Goal: Task Accomplishment & Management: Manage account settings

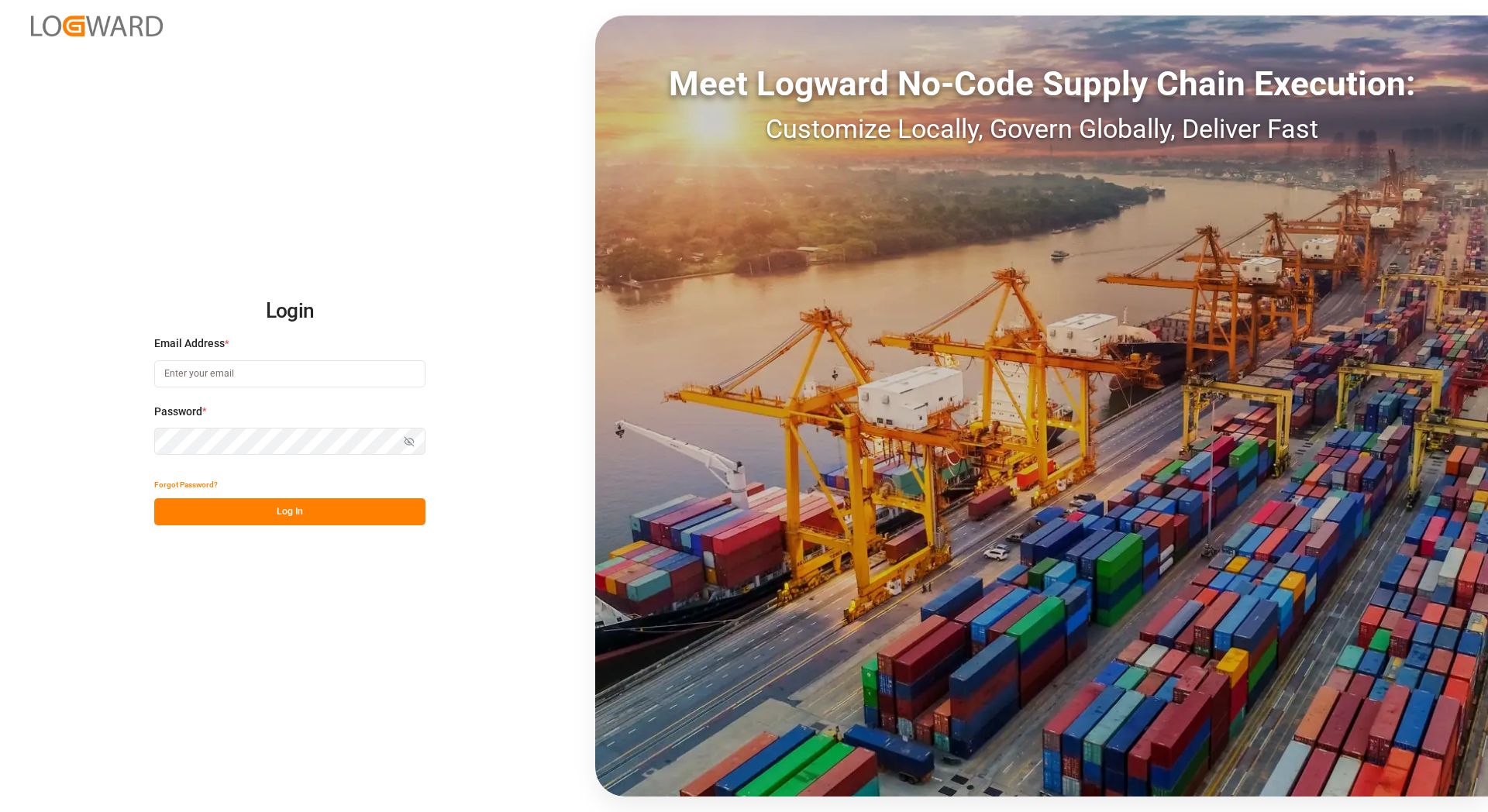
click at [274, 383] on input at bounding box center [290, 373] width 272 height 27
click at [0, 811] on com-1password-button at bounding box center [0, 812] width 0 height 0
type input "[EMAIL_ADDRESS][DOMAIN_NAME]"
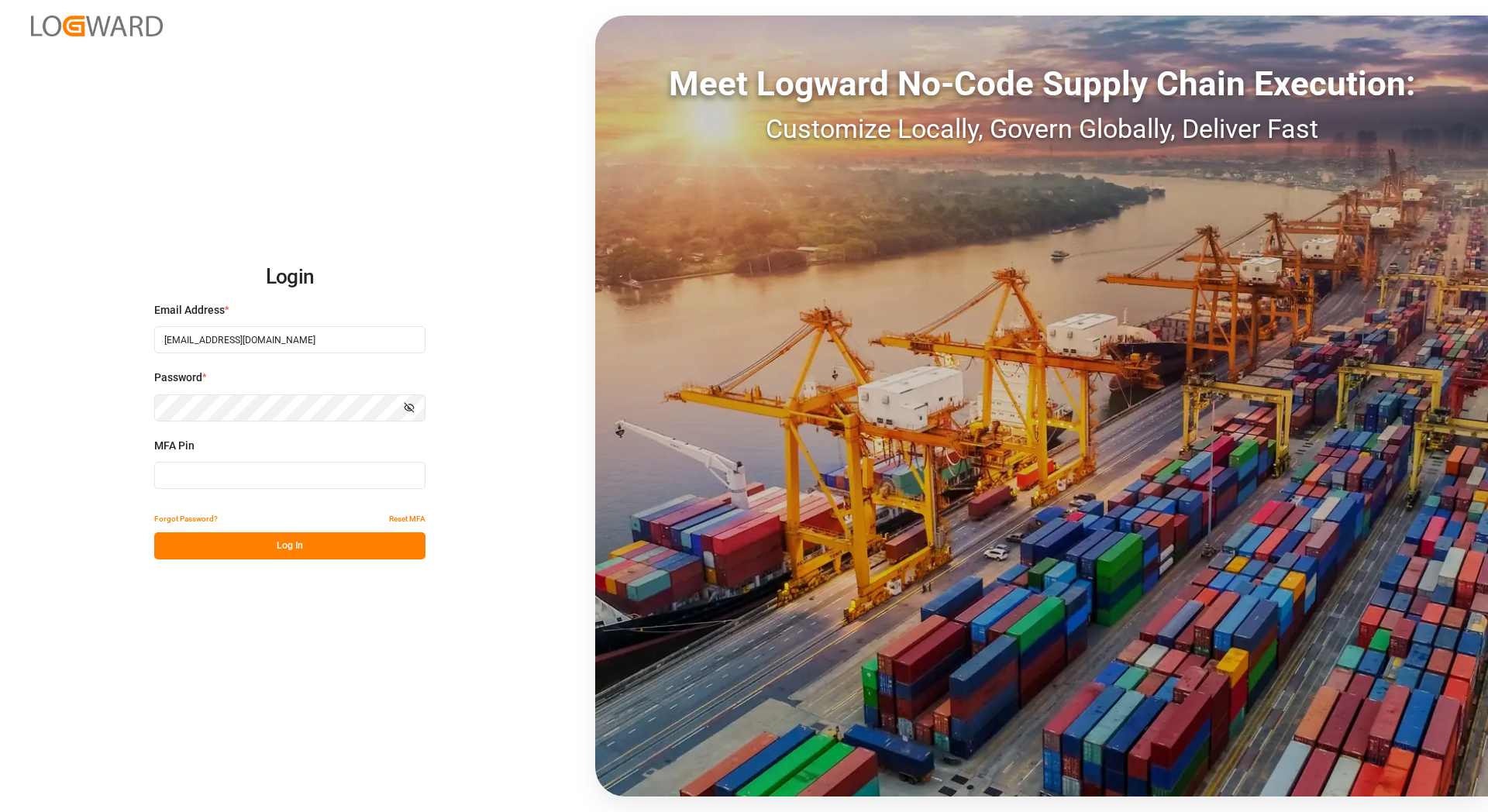
click at [213, 475] on input at bounding box center [290, 475] width 272 height 27
paste input "812195"
type input "812195"
click at [237, 550] on button "Log In" at bounding box center [290, 546] width 272 height 27
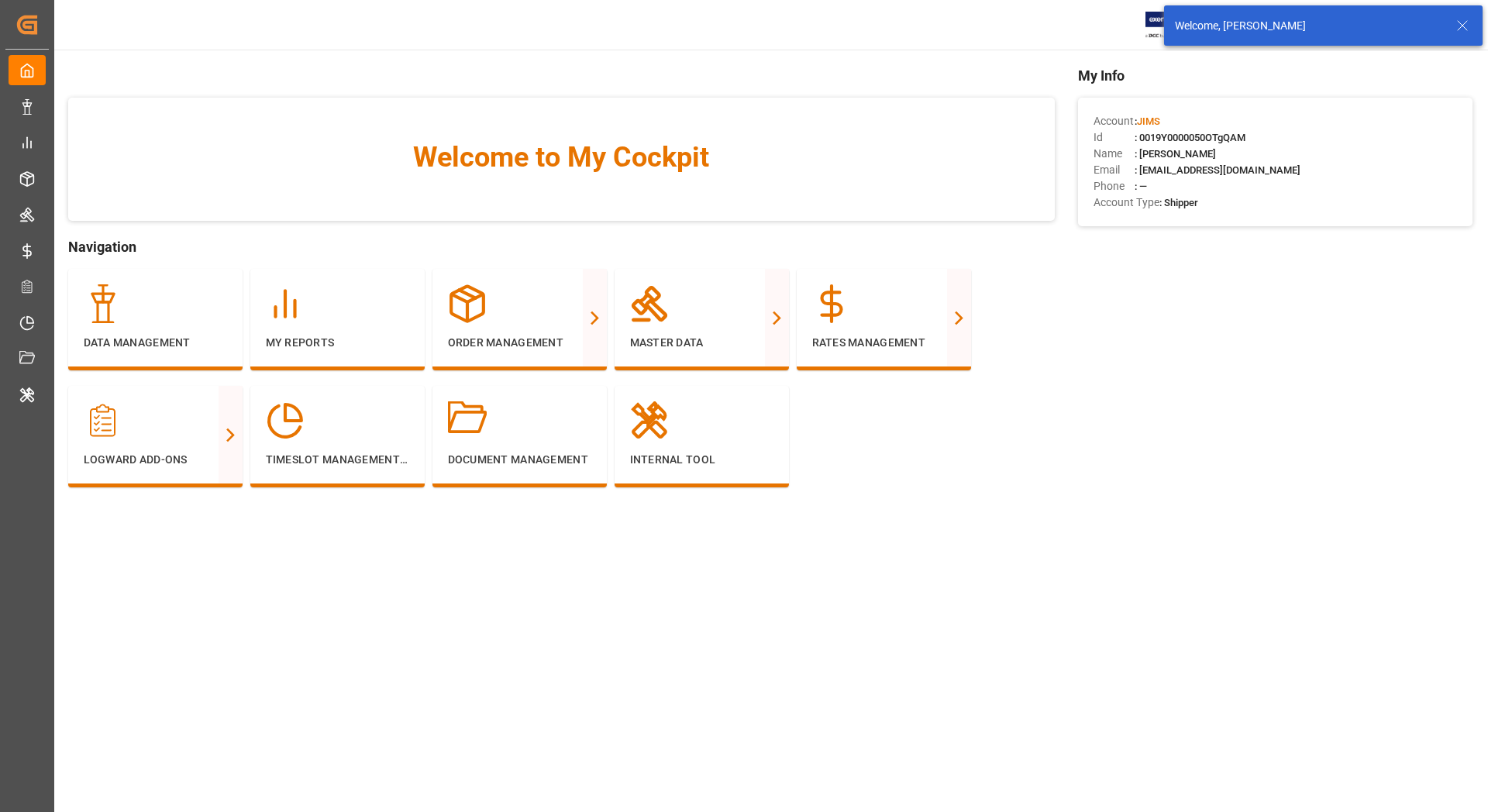
click at [1462, 24] on icon at bounding box center [1463, 26] width 19 height 19
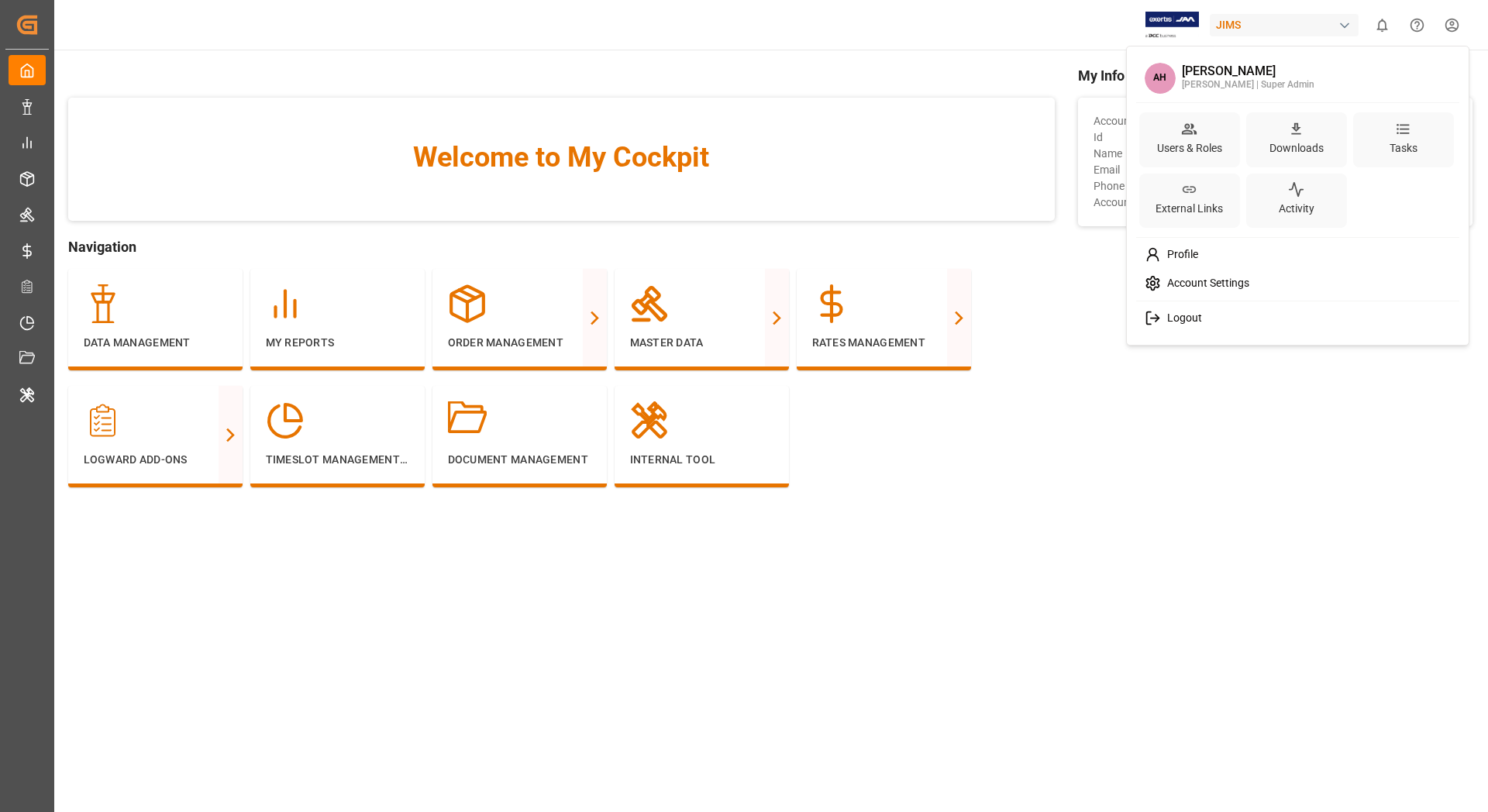
click at [1459, 23] on html "Created by potrace 1.15, written by [PERSON_NAME] [DATE]-[DATE] Created by potr…" at bounding box center [744, 406] width 1488 height 812
click at [1202, 138] on div "Users & Roles" at bounding box center [1190, 148] width 71 height 23
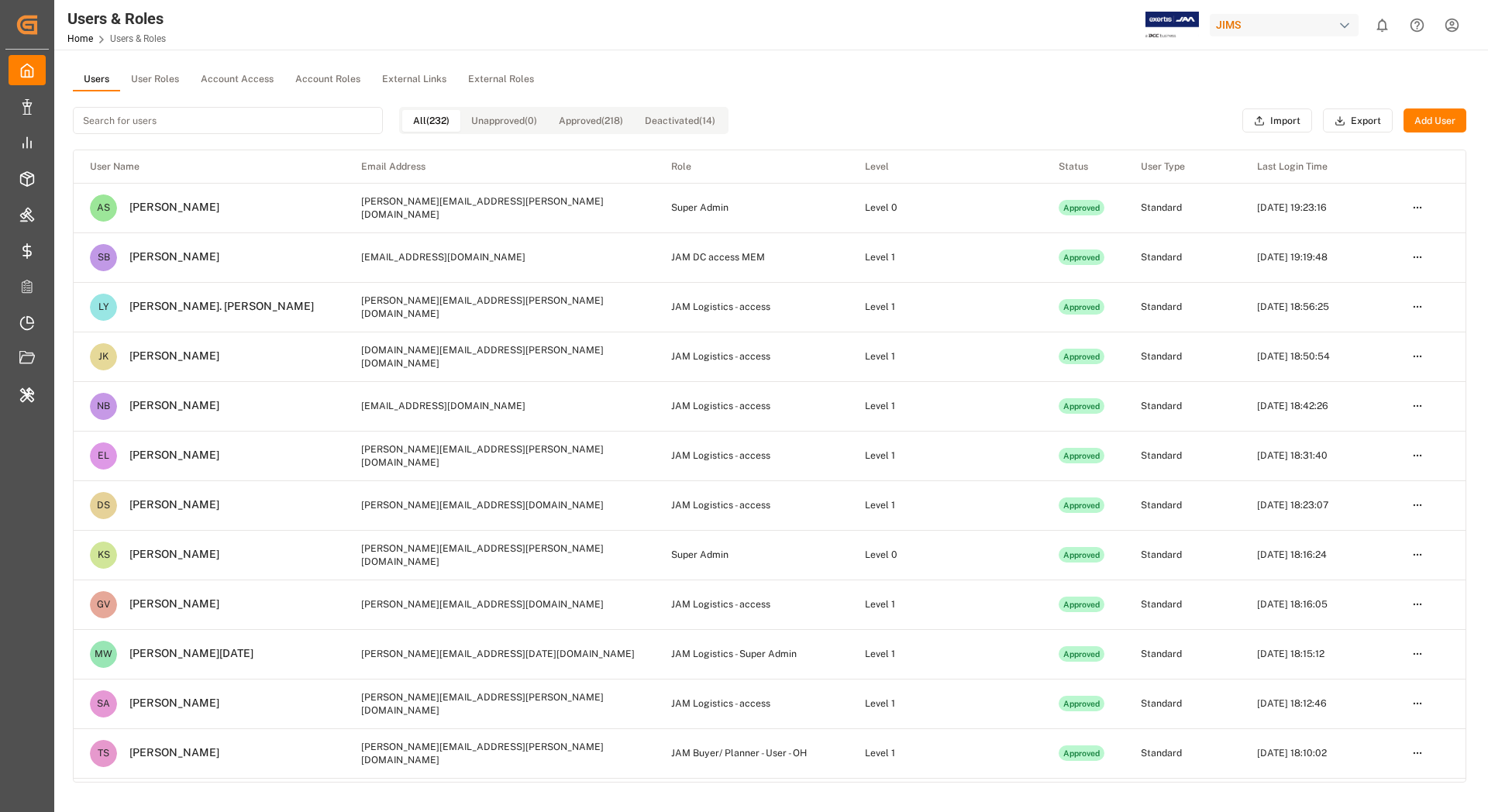
click at [131, 118] on input at bounding box center [228, 120] width 310 height 27
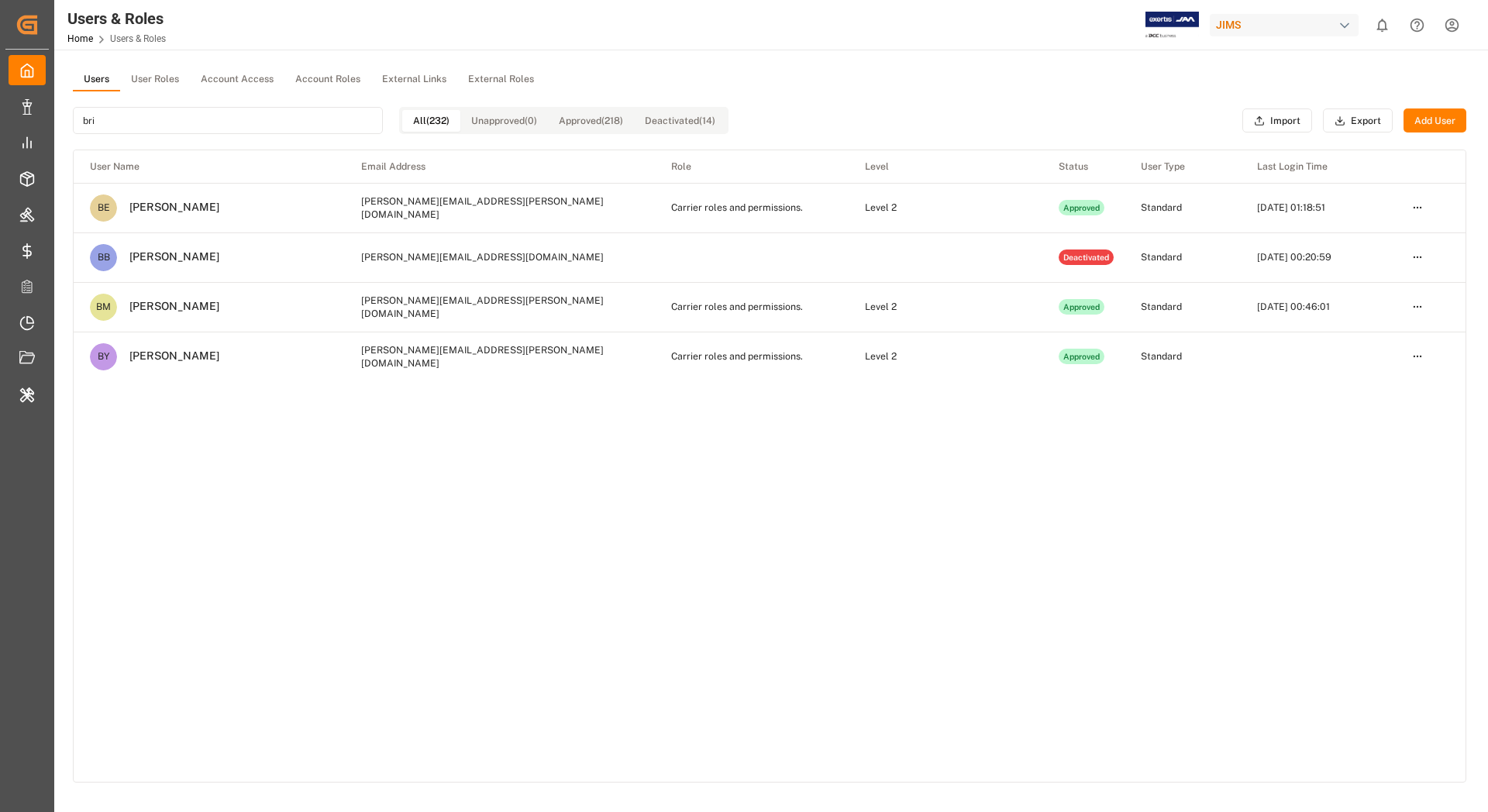
click at [1416, 355] on html "Created by potrace 1.15, written by [PERSON_NAME] [DATE]-[DATE] Created by potr…" at bounding box center [744, 406] width 1488 height 812
click at [1376, 388] on div "Edit" at bounding box center [1386, 385] width 80 height 22
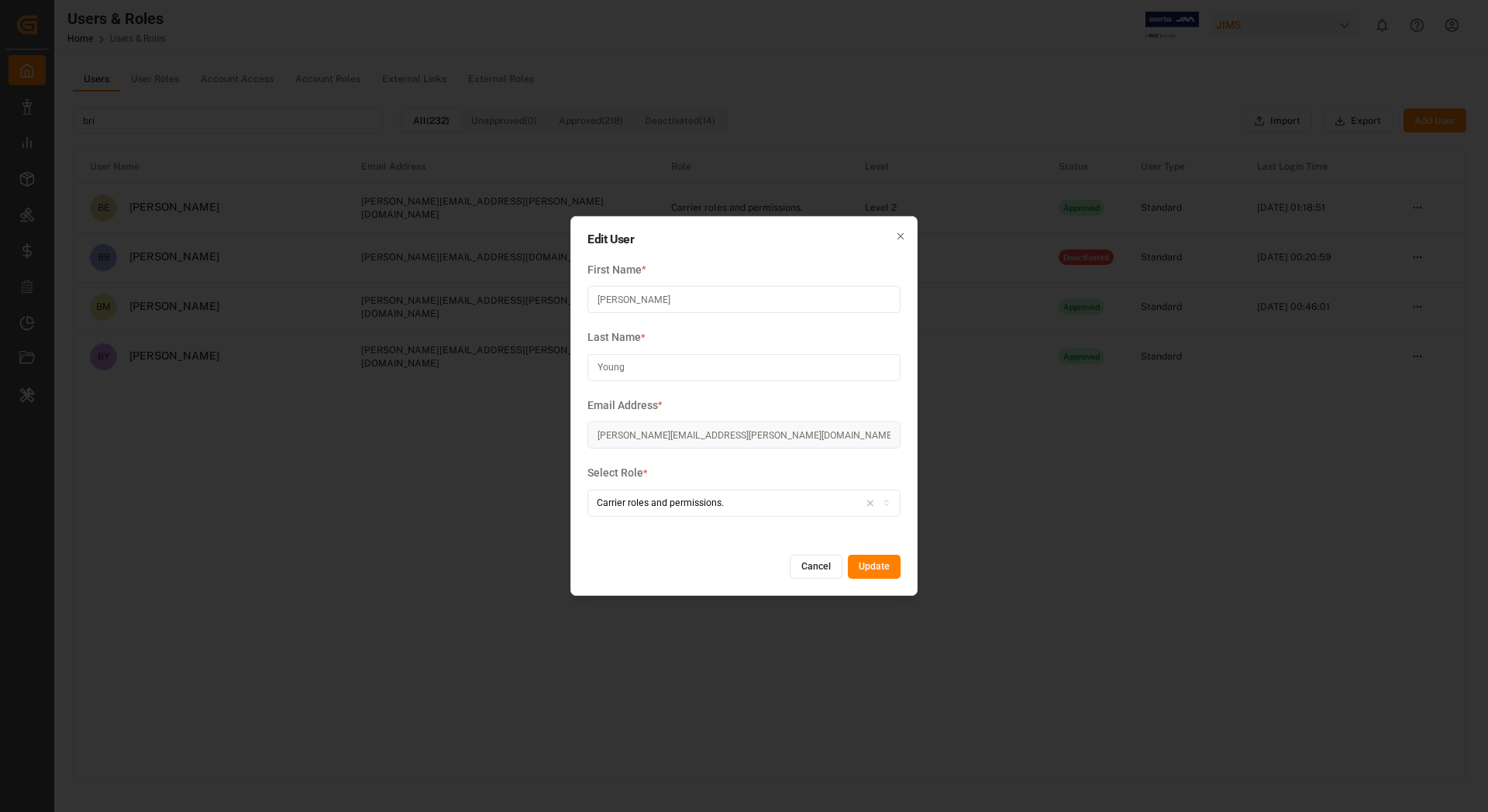
click at [795, 401] on label "Email Address *" at bounding box center [744, 406] width 313 height 16
click at [810, 563] on button "Cancel" at bounding box center [815, 567] width 53 height 25
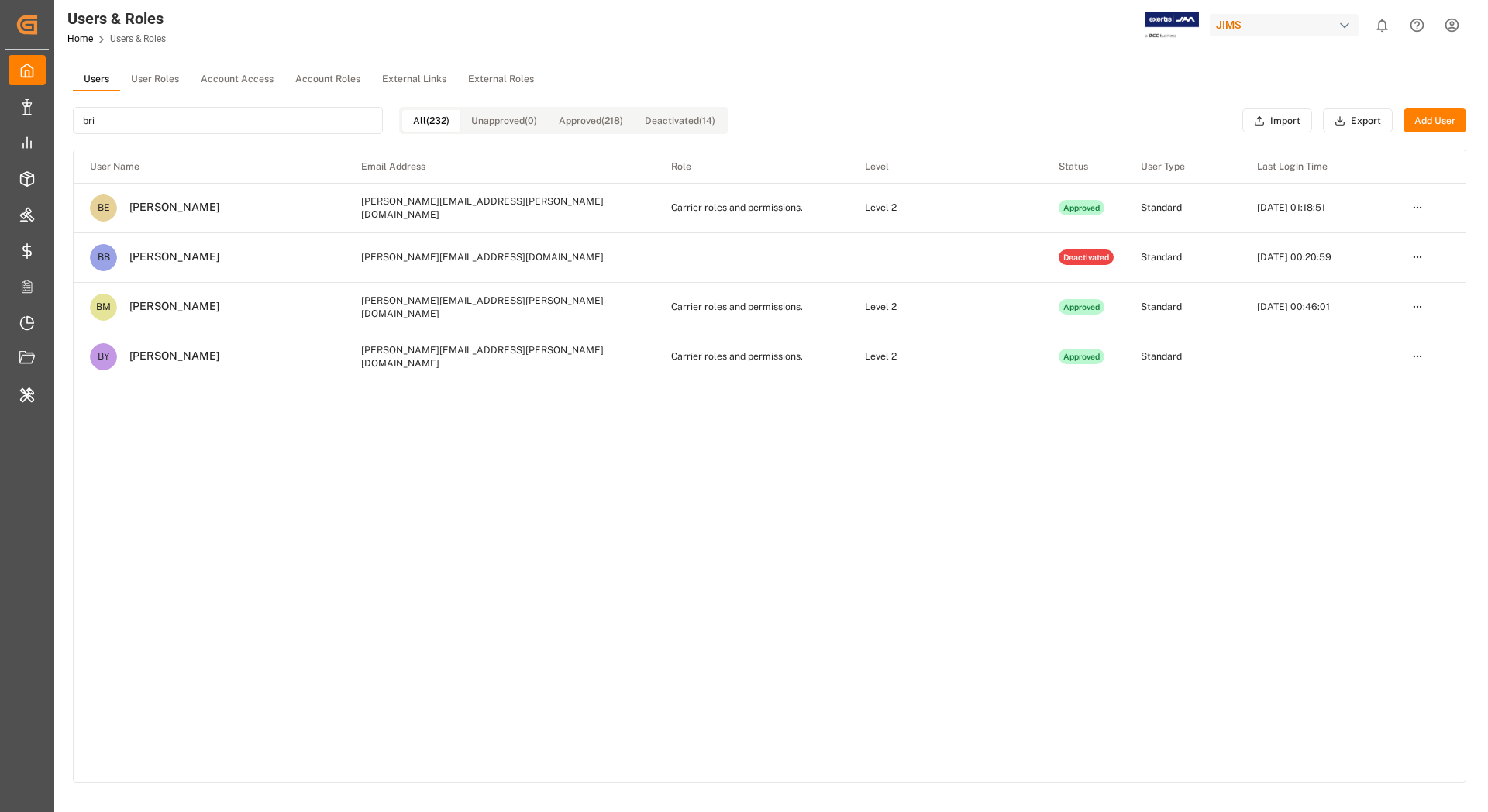
click at [273, 122] on input "bri" at bounding box center [228, 120] width 310 height 27
type input "b"
